Goal: Transaction & Acquisition: Purchase product/service

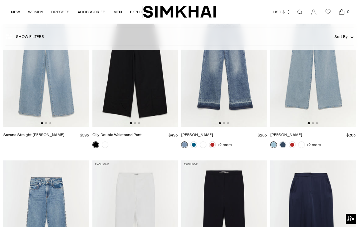
scroll to position [1303, 0]
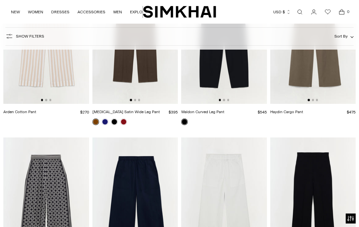
scroll to position [939, 0]
click at [298, 13] on icon "Open search modal" at bounding box center [299, 11] width 7 height 5
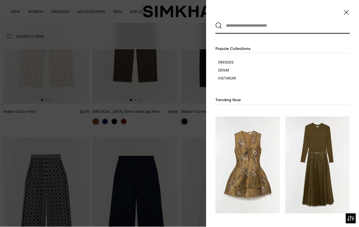
click at [244, 30] on input "text" at bounding box center [281, 26] width 118 height 15
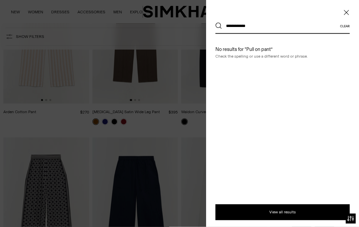
type input "**********"
click at [219, 26] on button "Search" at bounding box center [218, 26] width 7 height 7
